Goal: Navigation & Orientation: Find specific page/section

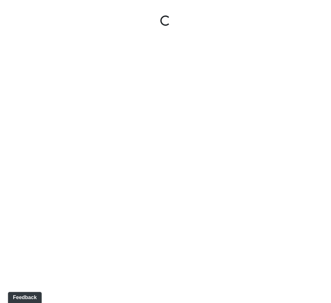
select select "rF9Y2TWouUAfWVEd1Berio"
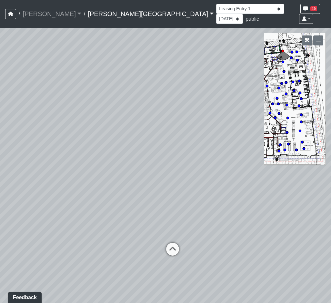
click at [105, 7] on link "Ellison Museum District" at bounding box center [151, 13] width 126 height 13
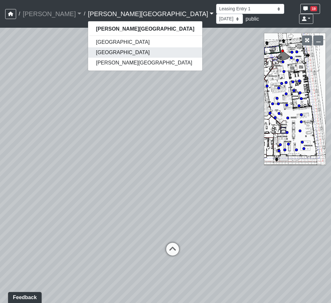
click at [88, 51] on link "[GEOGRAPHIC_DATA]" at bounding box center [145, 52] width 114 height 10
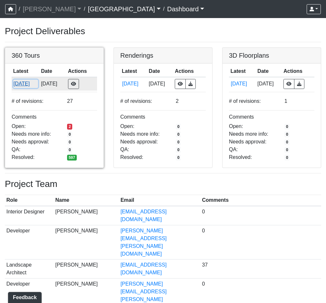
click at [29, 84] on button "[DATE]" at bounding box center [25, 84] width 25 height 8
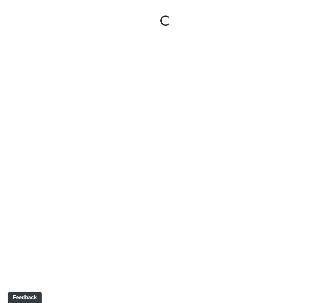
select select "gontoaMErPAtzSBVXh4ptW"
select select "h3ebyGk32eUmSzz99H473o"
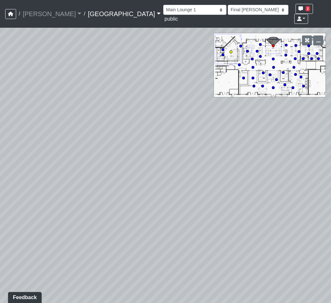
click at [231, 51] on circle at bounding box center [231, 52] width 3 height 3
select select "cH18fr94jDTRmB5JSKNetn"
select select "93VtKPcPFWh8z7vX4wXbQP"
drag, startPoint x: 91, startPoint y: 173, endPoint x: 262, endPoint y: 106, distance: 183.5
click at [267, 105] on div "Loading... Pool Courtyard Entry 1 Loading... Main Lounge 2 Loading... Pool Cour…" at bounding box center [165, 166] width 331 height 276
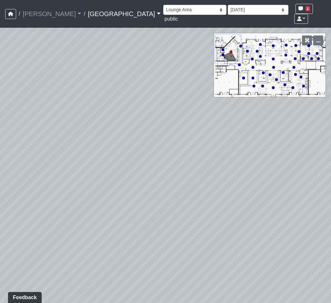
drag, startPoint x: 100, startPoint y: 194, endPoint x: 189, endPoint y: 87, distance: 139.6
click at [189, 87] on div "Loading... Pool Courtyard Entry 1 Loading... Main Lounge 2 Loading... Pool Cour…" at bounding box center [165, 166] width 331 height 276
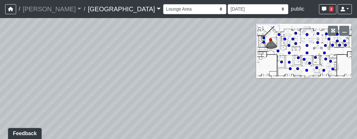
drag, startPoint x: 191, startPoint y: 71, endPoint x: 252, endPoint y: 163, distance: 109.5
click at [252, 139] on html "/ [PERSON_NAME] Loading... / [GEOGRAPHIC_DATA] [GEOGRAPHIC_DATA] Loading... [GE…" at bounding box center [178, 69] width 357 height 139
drag, startPoint x: 145, startPoint y: 93, endPoint x: 169, endPoint y: 81, distance: 27.1
click at [169, 81] on div "Loading... Pool Courtyard Entry 1 Loading... Main Lounge 2 Loading... Pool Cour…" at bounding box center [178, 78] width 357 height 121
